Goal: Use online tool/utility: Utilize a website feature to perform a specific function

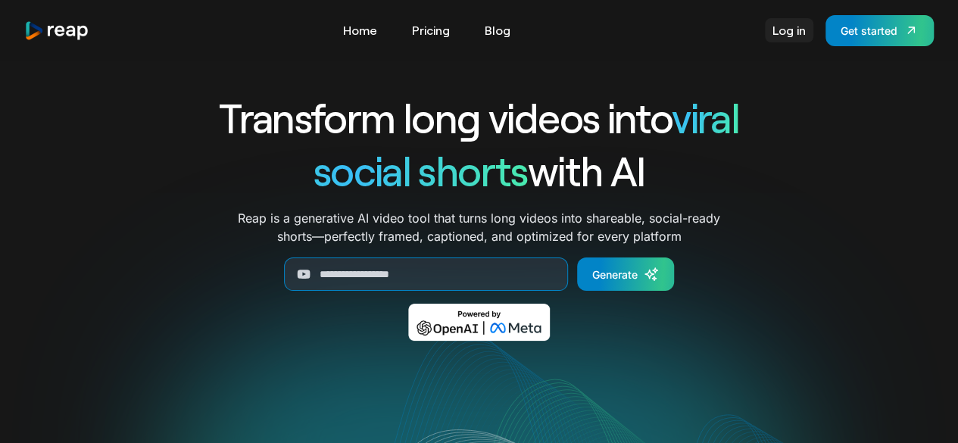
drag, startPoint x: 0, startPoint y: 0, endPoint x: 780, endPoint y: 36, distance: 780.8
click at [780, 36] on link "Log in" at bounding box center [789, 30] width 48 height 24
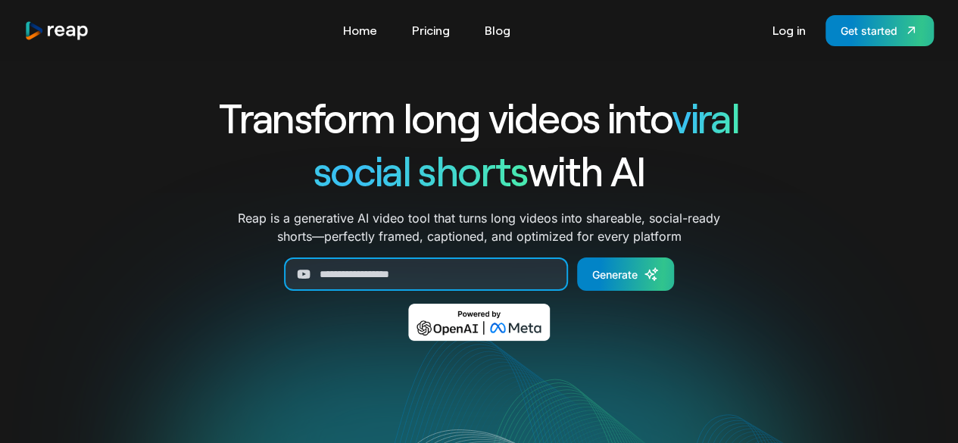
click at [483, 273] on input "Generate Form" at bounding box center [426, 273] width 284 height 33
paste input "**********"
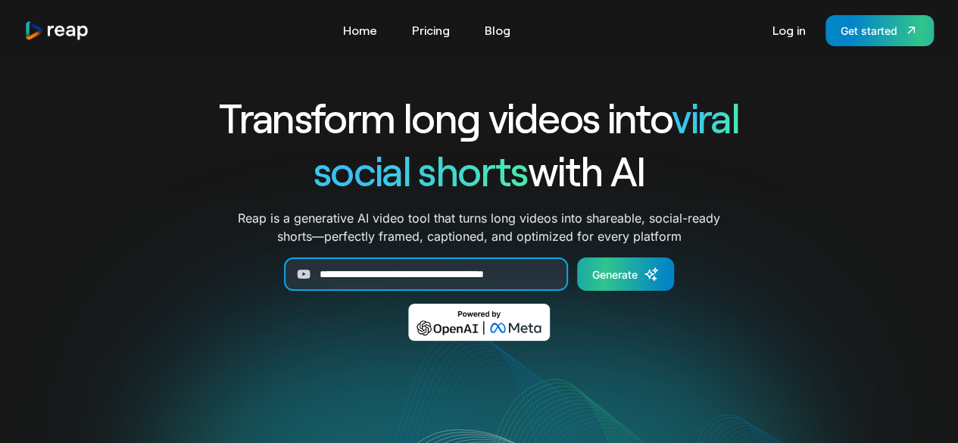
type input "**********"
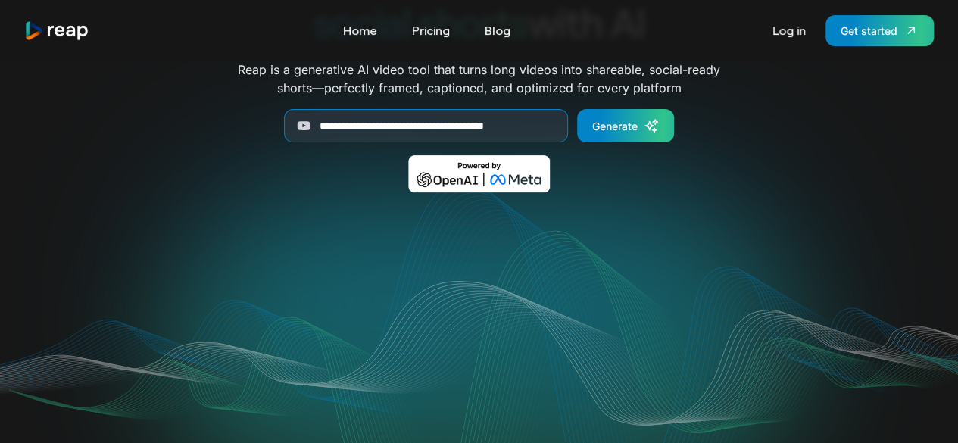
scroll to position [76, 0]
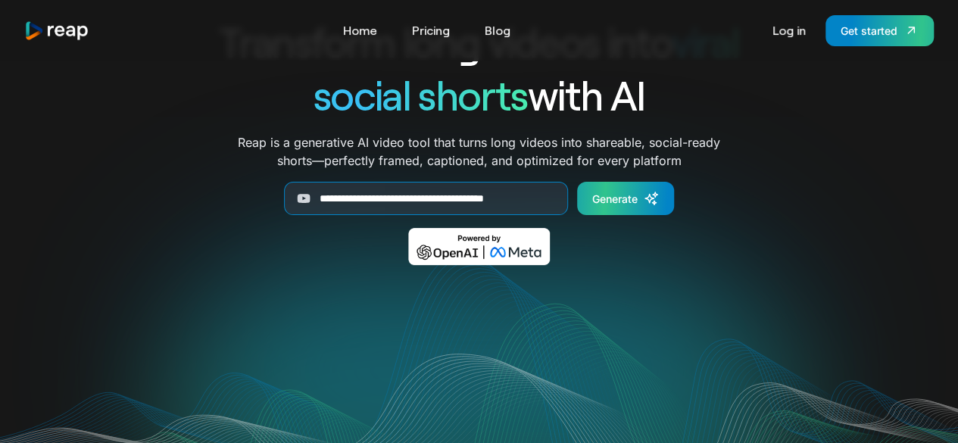
click at [638, 202] on link "Generate" at bounding box center [625, 198] width 97 height 33
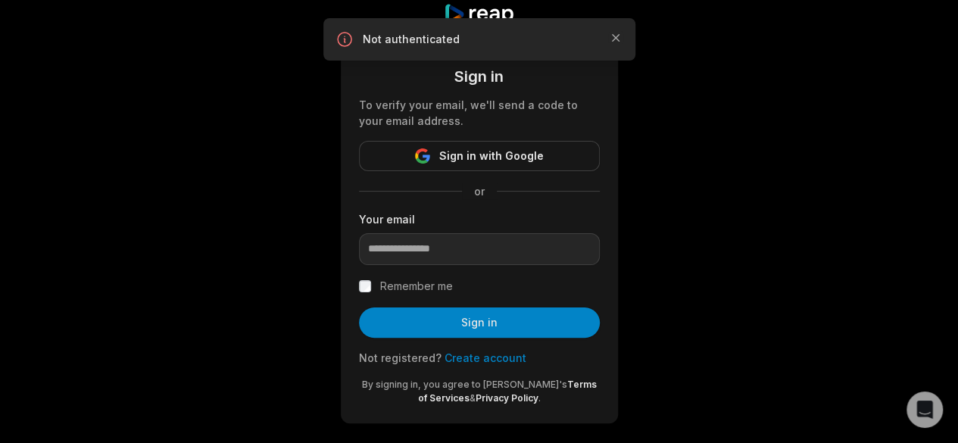
scroll to position [49, 0]
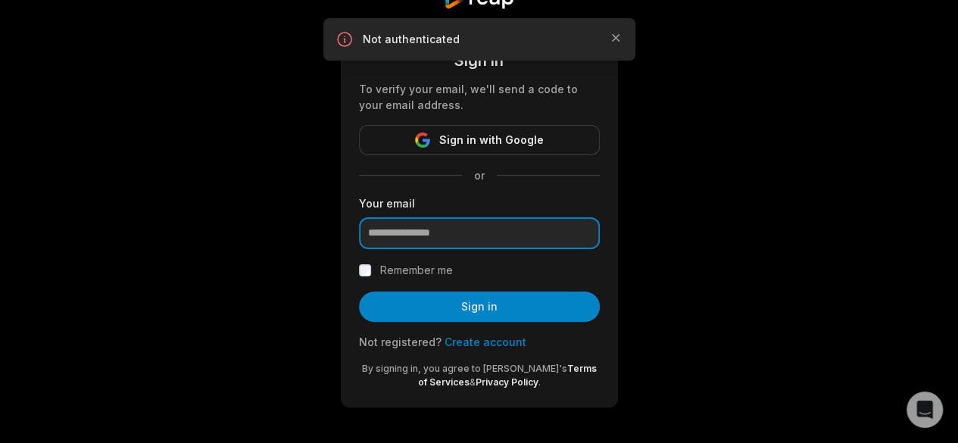
click at [488, 232] on input "email" at bounding box center [479, 233] width 241 height 32
click at [762, 304] on div "Sign in To verify your email, we'll send a code to your email address. Sign in …" at bounding box center [479, 197] width 958 height 493
click at [476, 338] on link "Create account" at bounding box center [486, 341] width 82 height 13
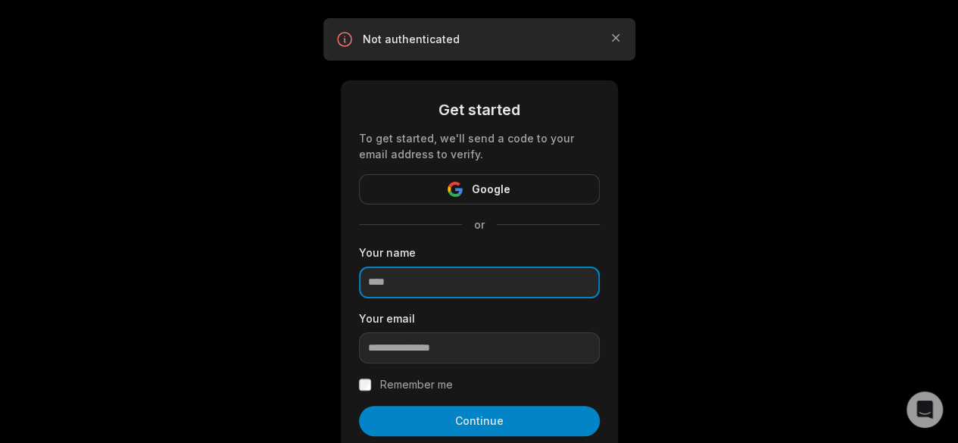
click at [474, 289] on input at bounding box center [479, 283] width 241 height 32
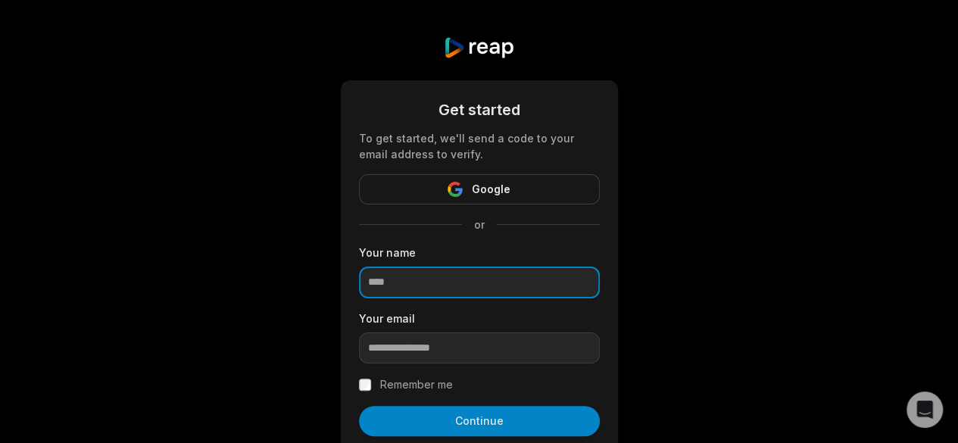
type input "********"
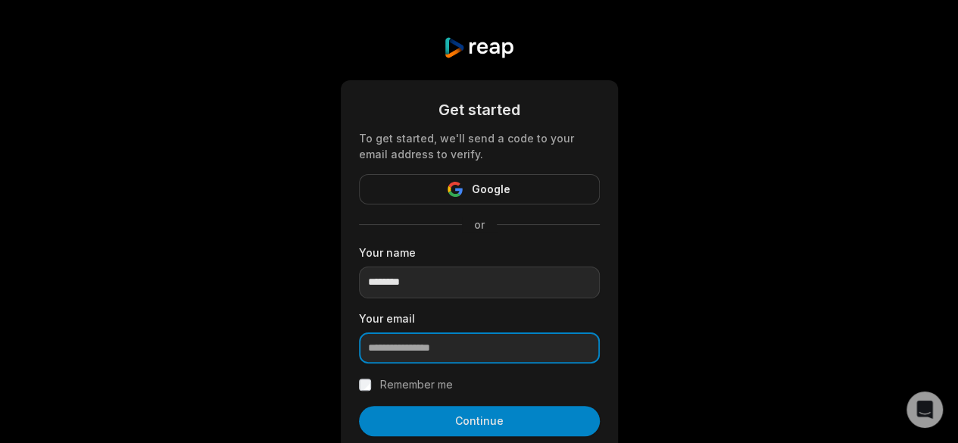
click at [463, 355] on input "email" at bounding box center [479, 348] width 241 height 32
type input "**********"
drag, startPoint x: 442, startPoint y: 416, endPoint x: 472, endPoint y: 408, distance: 30.7
click at [445, 416] on button "Continue" at bounding box center [479, 421] width 241 height 30
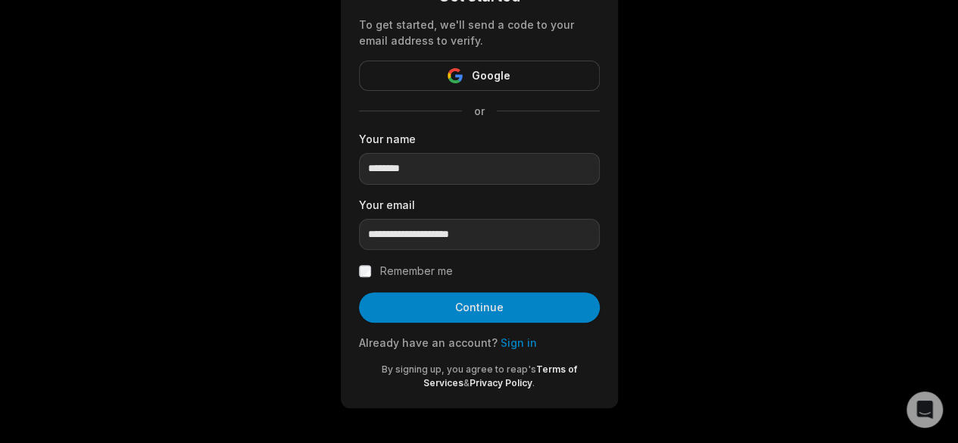
scroll to position [115, 0]
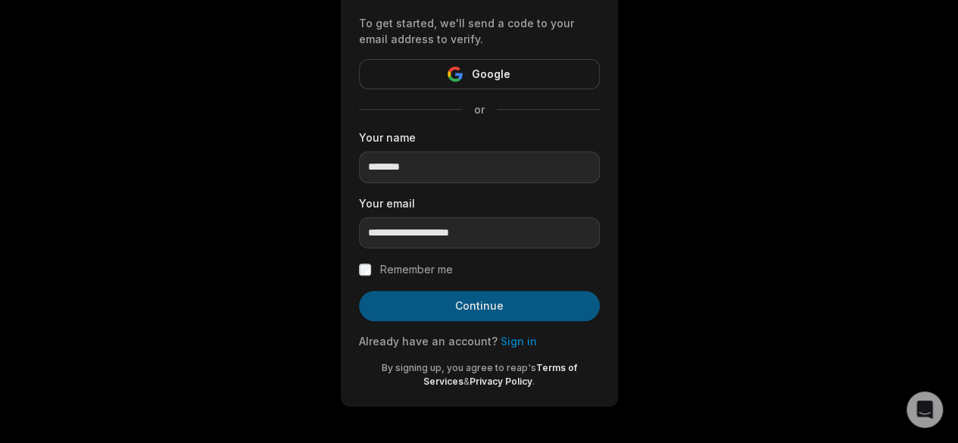
click at [460, 297] on button "Continue" at bounding box center [479, 306] width 241 height 30
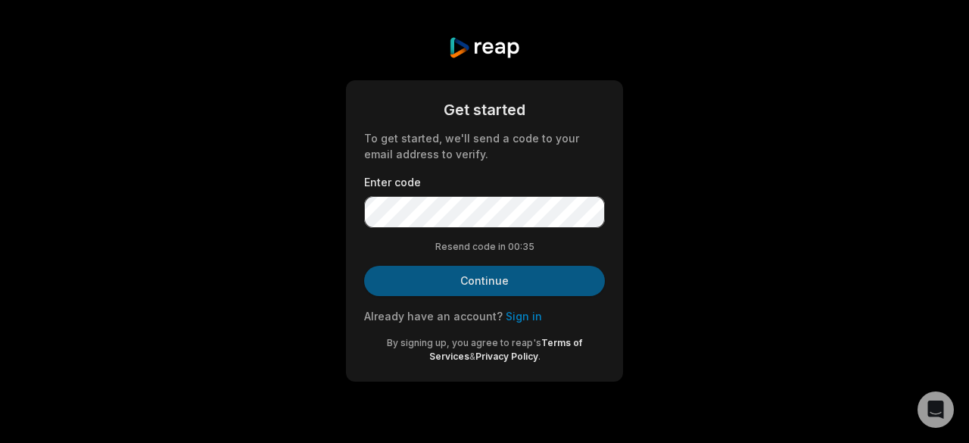
click at [510, 278] on button "Continue" at bounding box center [484, 281] width 241 height 30
click at [473, 276] on button "Continue" at bounding box center [484, 281] width 241 height 30
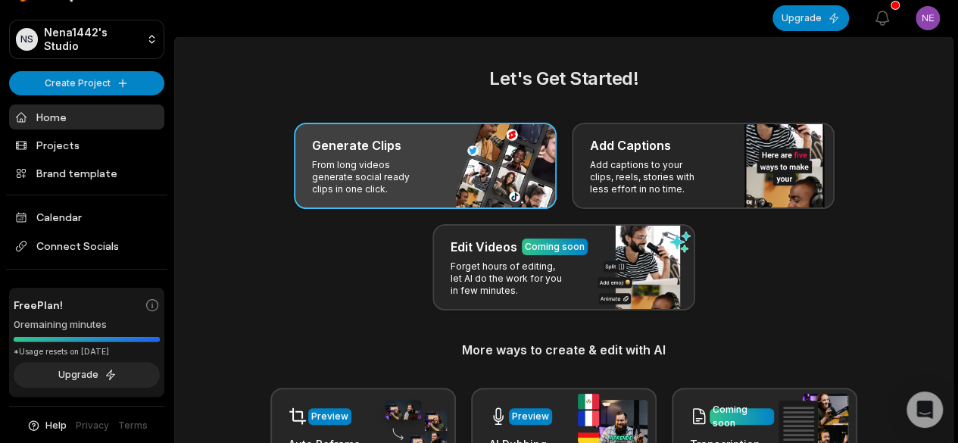
click at [431, 177] on div "Generate Clips From long videos generate social ready clips in one click." at bounding box center [425, 166] width 263 height 86
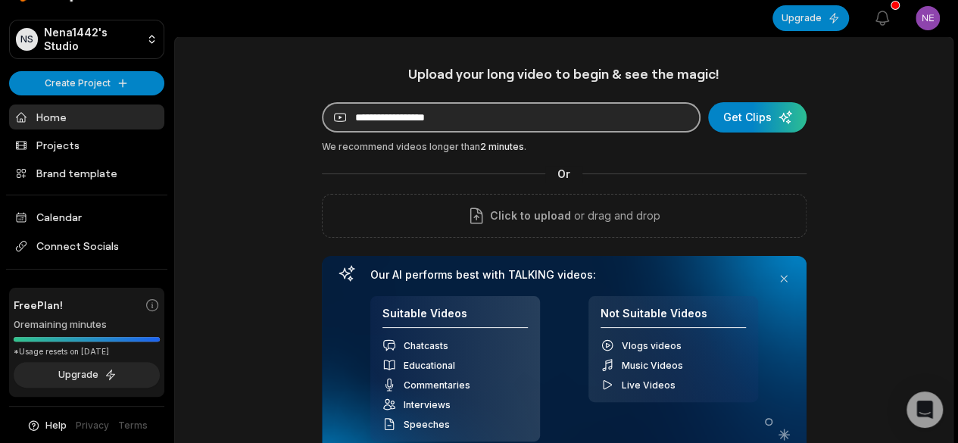
click at [588, 126] on input at bounding box center [511, 117] width 379 height 30
paste input "**********"
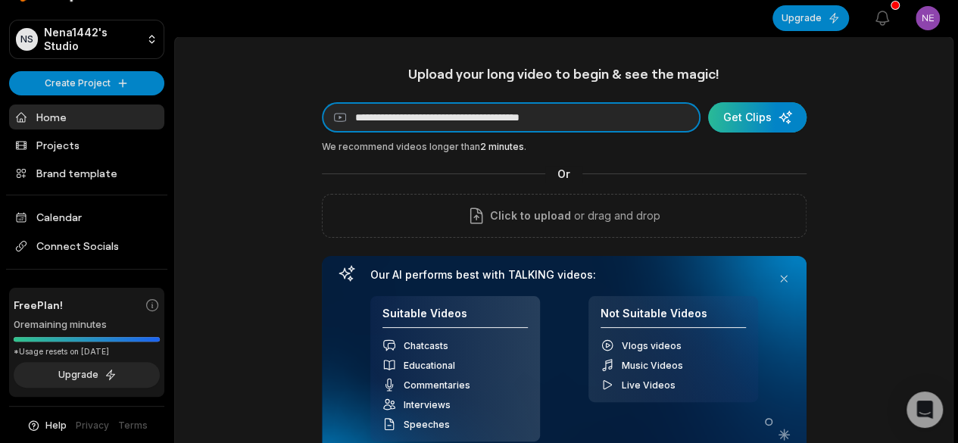
type input "**********"
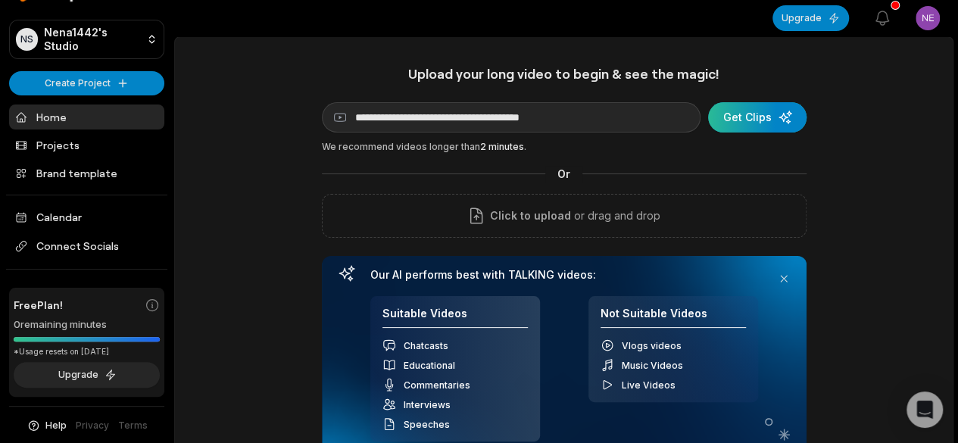
click at [763, 114] on div "submit" at bounding box center [757, 117] width 98 height 30
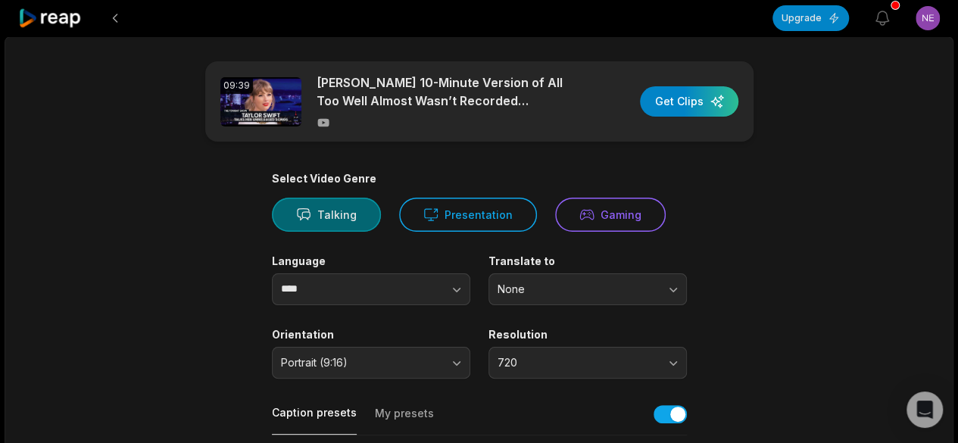
click at [331, 223] on button "Talking" at bounding box center [326, 215] width 109 height 34
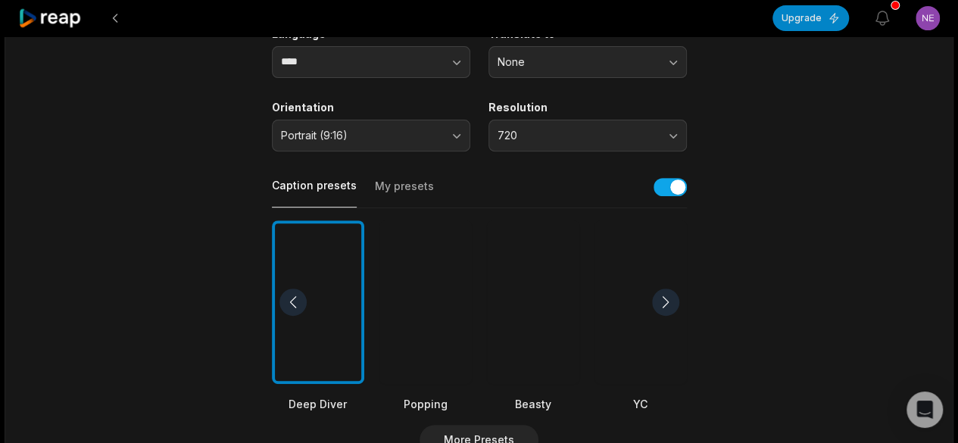
scroll to position [303, 0]
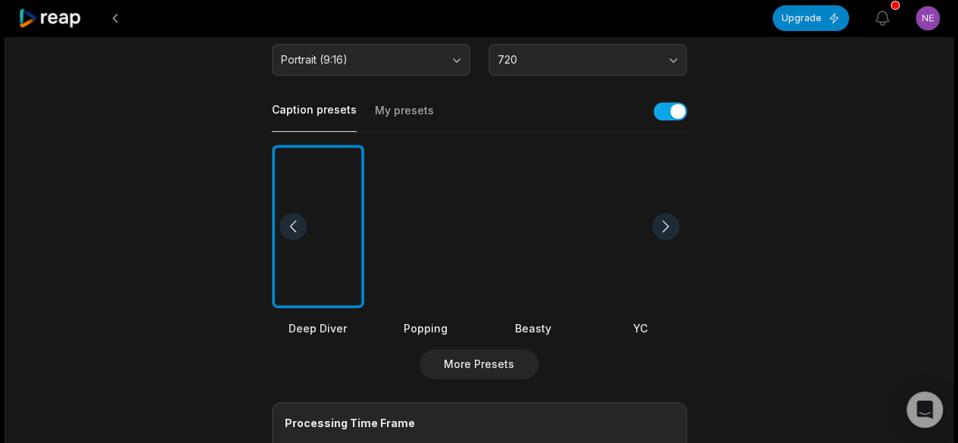
click at [536, 254] on div at bounding box center [533, 227] width 92 height 164
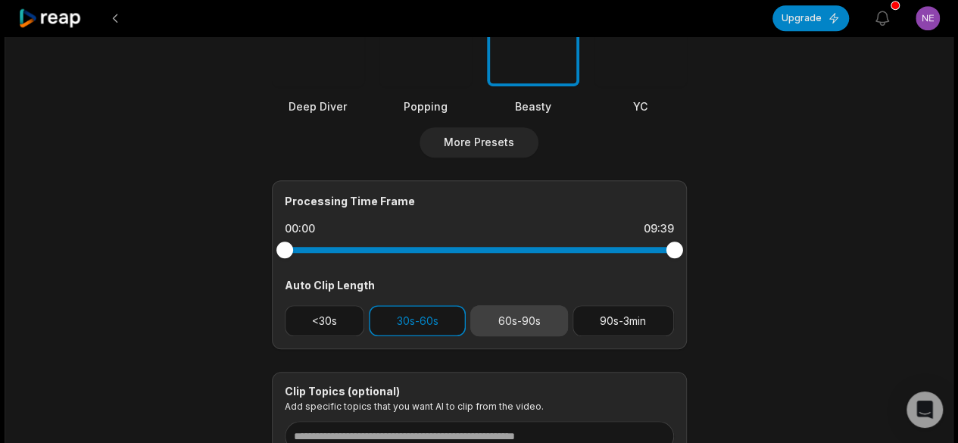
scroll to position [530, 0]
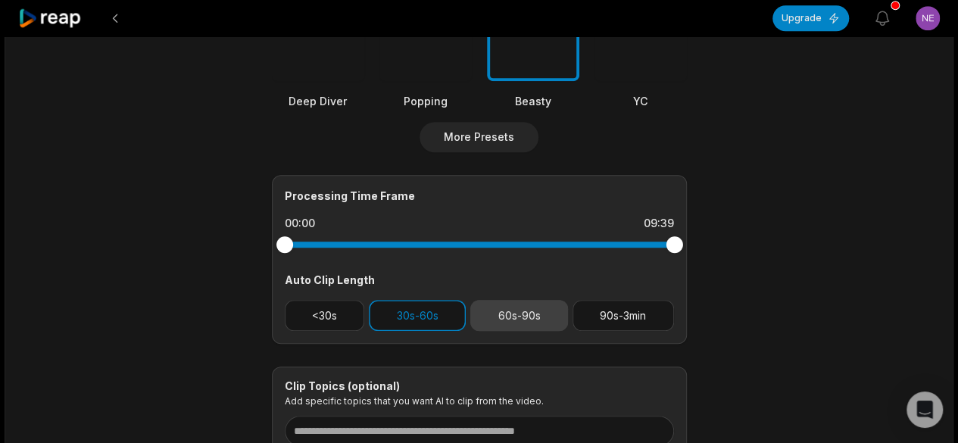
click at [495, 313] on button "60s-90s" at bounding box center [519, 315] width 98 height 31
click at [413, 324] on button "30s-60s" at bounding box center [417, 315] width 97 height 31
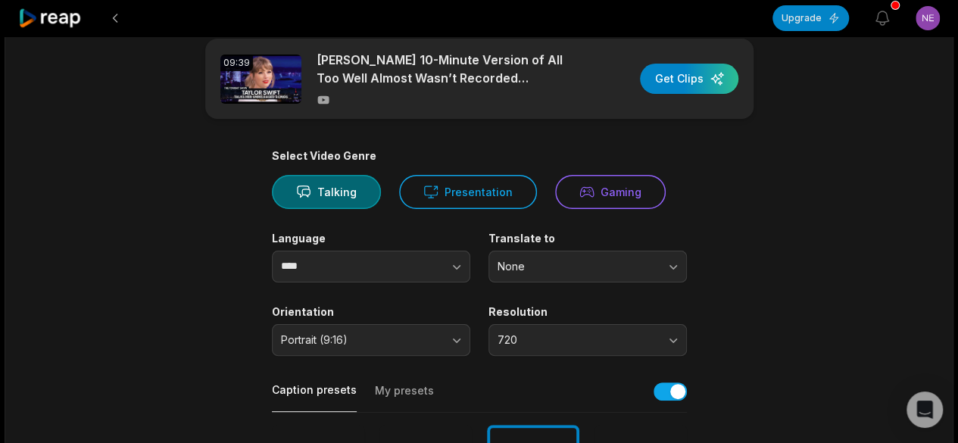
scroll to position [0, 0]
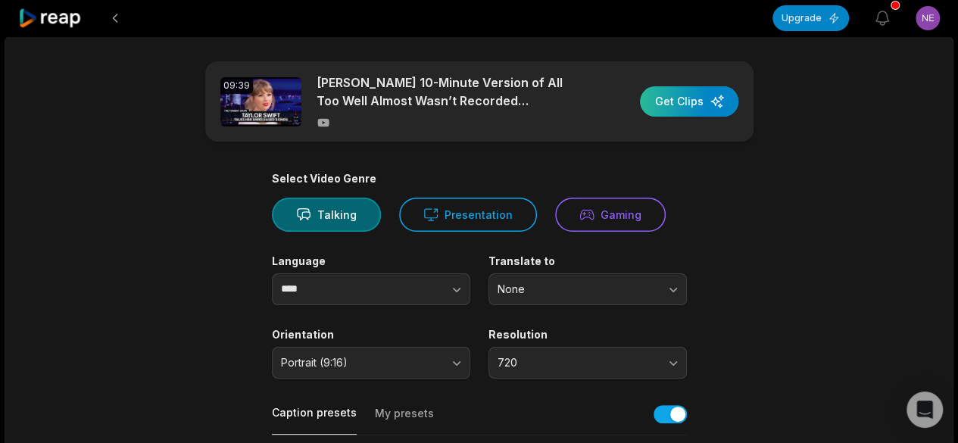
drag, startPoint x: 680, startPoint y: 95, endPoint x: 669, endPoint y: 104, distance: 14.0
click at [678, 95] on div "button" at bounding box center [689, 101] width 98 height 30
